Goal: Information Seeking & Learning: Check status

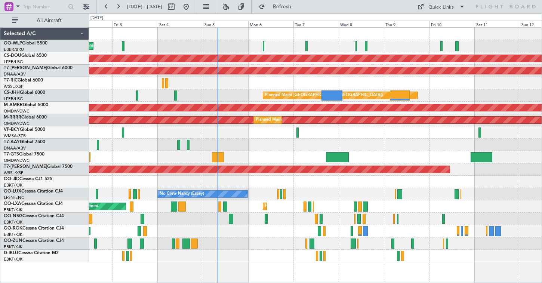
click at [273, 41] on div "Planned Maint Milan (Linate)" at bounding box center [315, 46] width 453 height 12
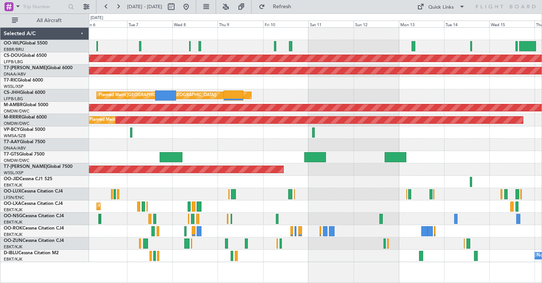
click at [281, 54] on div "Planned Maint London (Biggin Hill) AOG Maint Dubai (Al Maktoum Intl) Planned Ma…" at bounding box center [315, 145] width 453 height 234
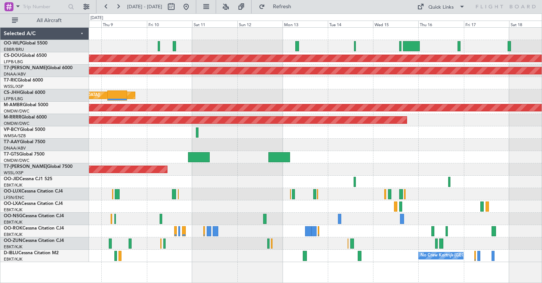
click at [320, 47] on div at bounding box center [315, 46] width 453 height 12
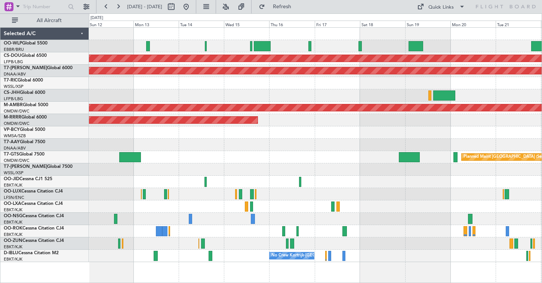
click at [276, 104] on div "Planned Maint London (Biggin Hill) AOG Maint Dubai (Al Maktoum Intl) Planned Ma…" at bounding box center [315, 145] width 453 height 234
click at [276, 104] on div "Planned Maint Singapore (Seletar)" at bounding box center [315, 108] width 453 height 12
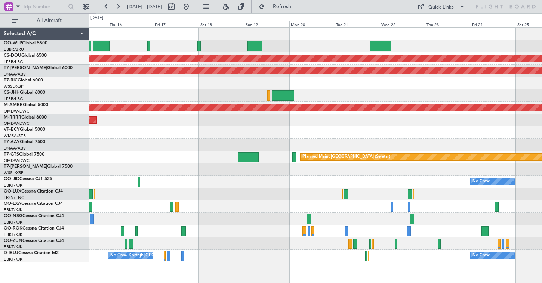
click at [308, 40] on div at bounding box center [315, 46] width 453 height 12
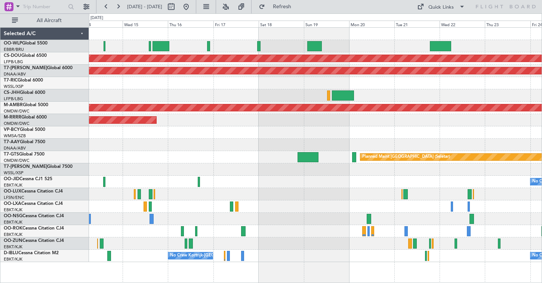
click at [246, 41] on div at bounding box center [315, 46] width 453 height 12
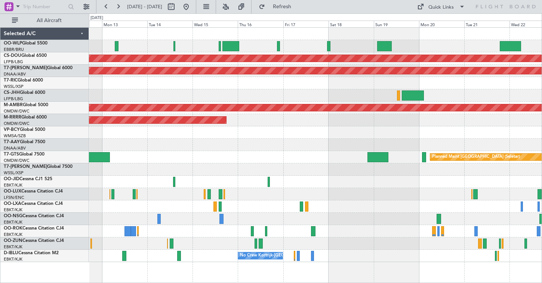
click at [255, 89] on div "Planned Maint London (Biggin Hill) AOG Maint Dubai (Al Maktoum Intl) Planned Ma…" at bounding box center [315, 145] width 453 height 234
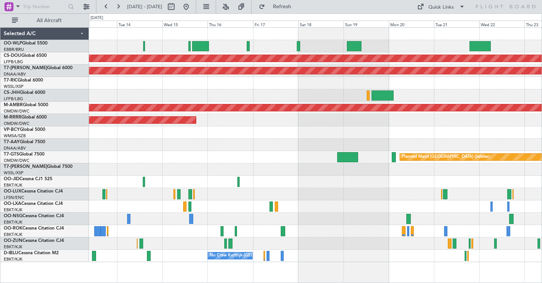
click at [289, 50] on div at bounding box center [315, 46] width 453 height 12
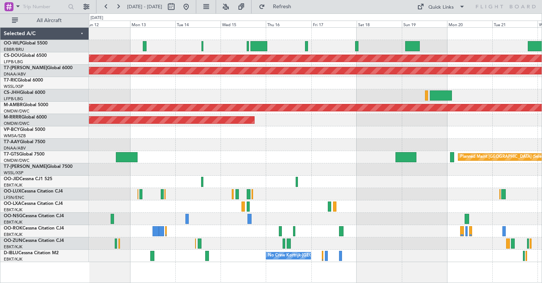
click at [355, 84] on div "Planned Maint London (Biggin Hill) AOG Maint Dubai (Al Maktoum Intl) Planned Ma…" at bounding box center [315, 145] width 453 height 234
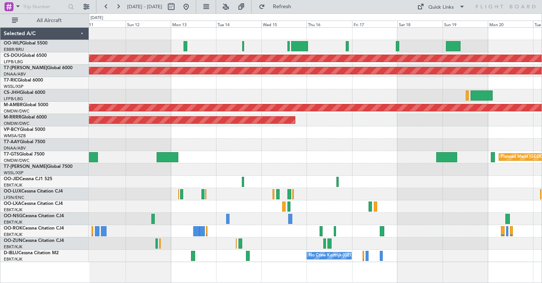
click at [296, 98] on div "Planned Maint Paris (Le Bourget)" at bounding box center [315, 95] width 453 height 12
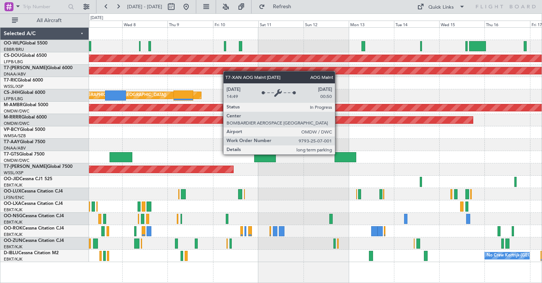
click at [341, 84] on div at bounding box center [315, 83] width 453 height 12
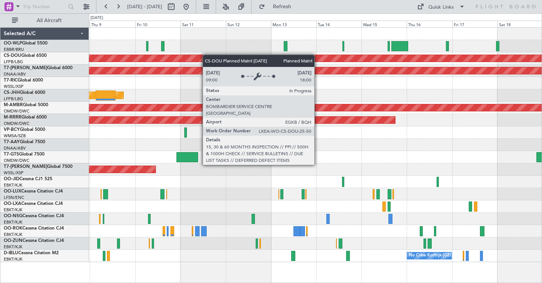
click at [206, 55] on div "Planned Maint London (Biggin Hill) AOG Maint Dubai (Al Maktoum Intl) Planned Ma…" at bounding box center [315, 145] width 453 height 234
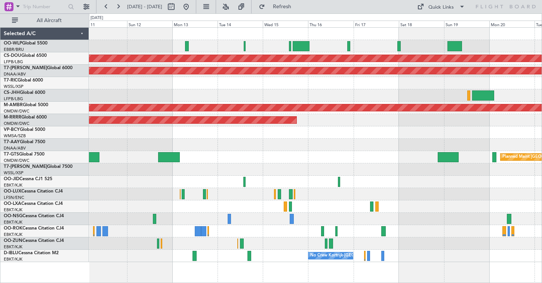
click at [265, 50] on div at bounding box center [315, 46] width 453 height 12
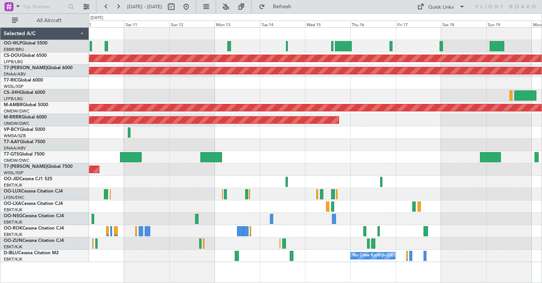
click at [384, 100] on div "Planned Maint Paris (Le Bourget)" at bounding box center [315, 95] width 453 height 12
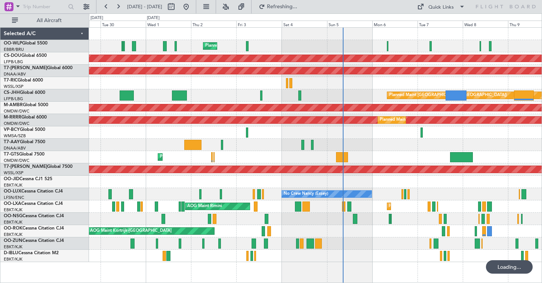
click at [249, 88] on div at bounding box center [315, 83] width 453 height 12
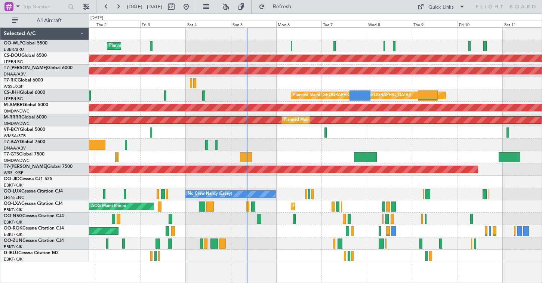
click at [145, 56] on div "Planned Maint Milan (Linate) Planned Maint London (Biggin Hill) AOG Maint Dubai…" at bounding box center [315, 145] width 453 height 234
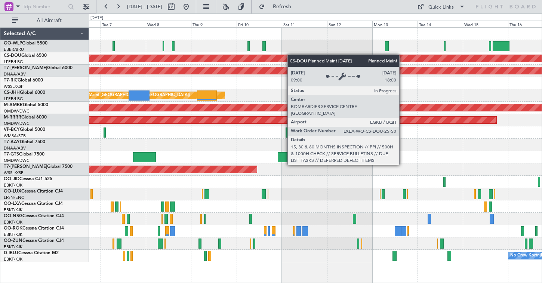
click at [276, 56] on div "Planned Maint London (Biggin Hill) AOG Maint Dubai (Al Maktoum Intl) Planned Ma…" at bounding box center [315, 145] width 453 height 234
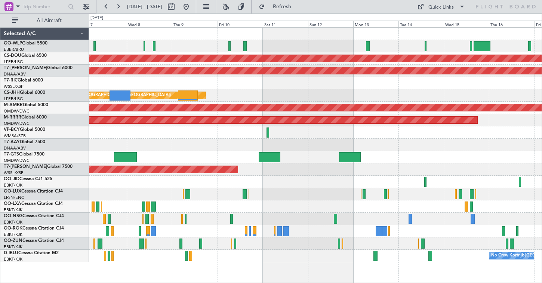
click at [304, 49] on div at bounding box center [315, 46] width 453 height 12
